Goal: Task Accomplishment & Management: Manage account settings

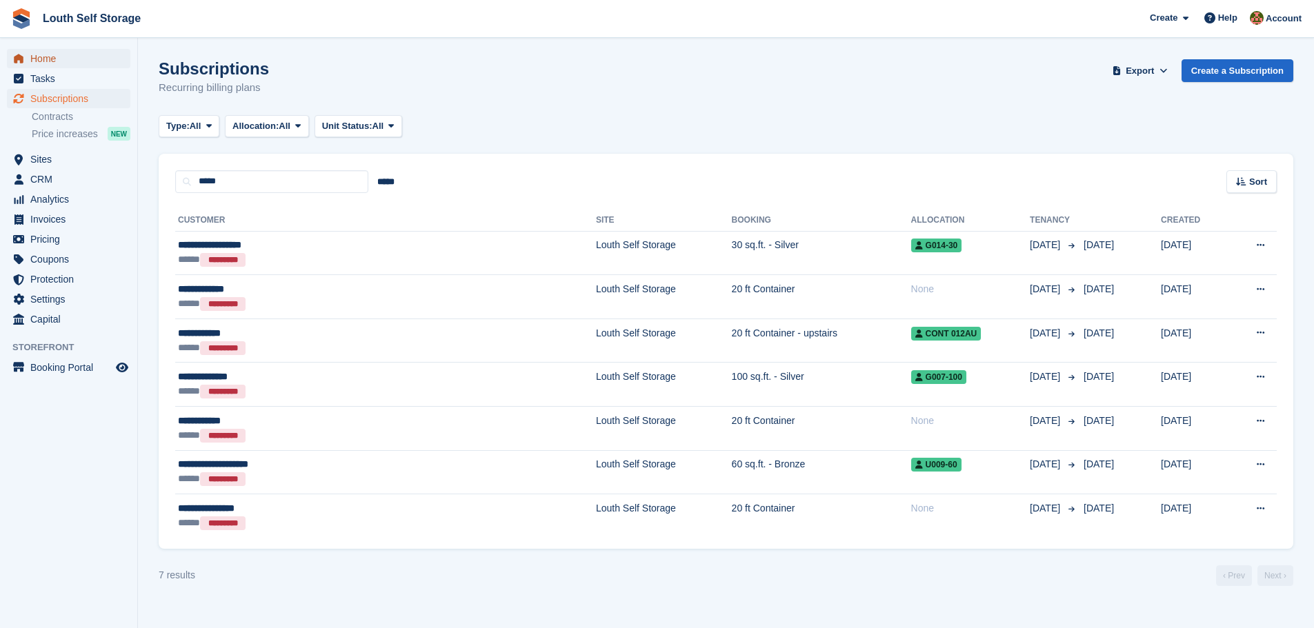
click at [56, 59] on span "Home" at bounding box center [71, 58] width 83 height 19
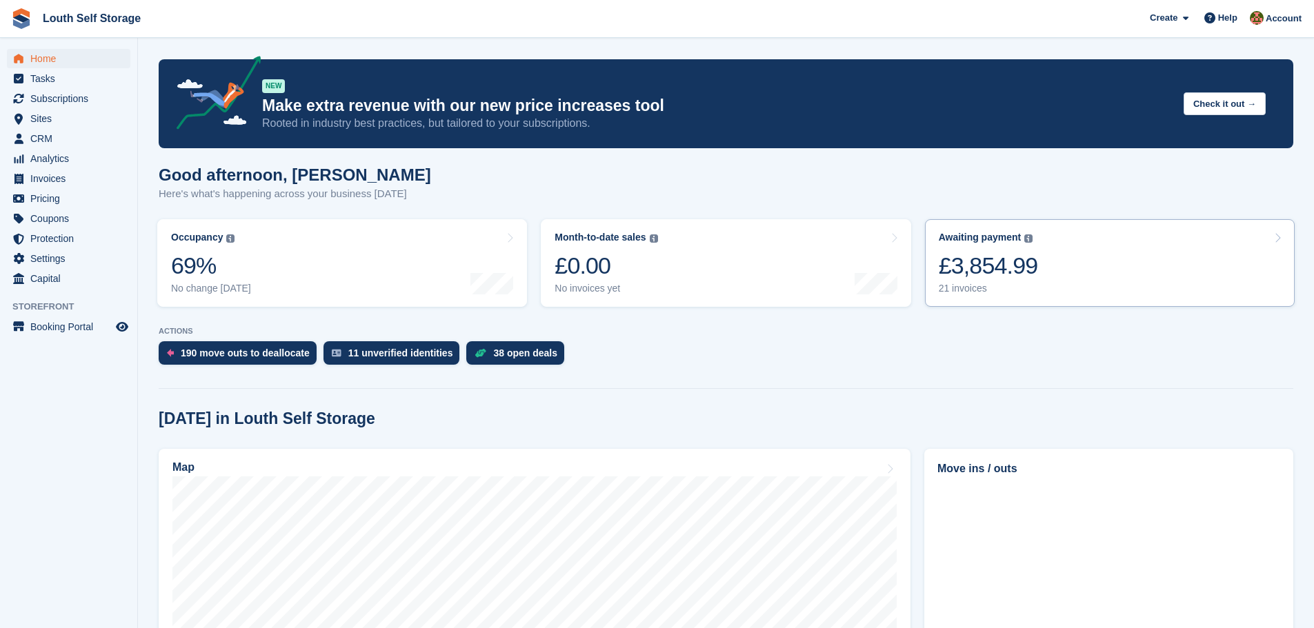
click at [970, 294] on div "21 invoices" at bounding box center [988, 289] width 99 height 12
